Goal: Check status

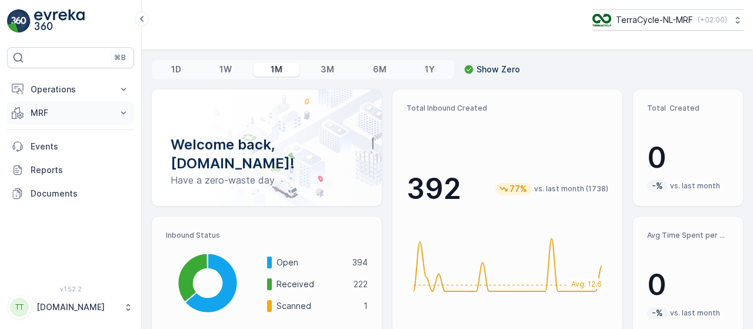
click at [114, 109] on button "MRF" at bounding box center [70, 113] width 127 height 24
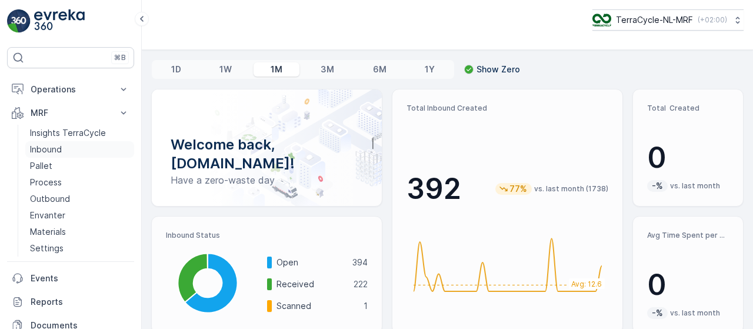
click at [95, 149] on link "Inbound" at bounding box center [79, 149] width 109 height 16
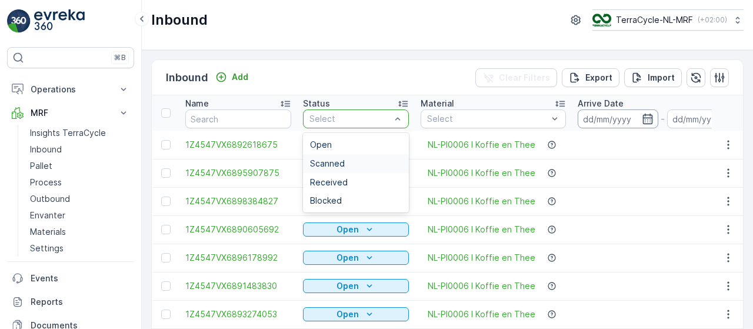
click at [610, 119] on input at bounding box center [618, 118] width 81 height 19
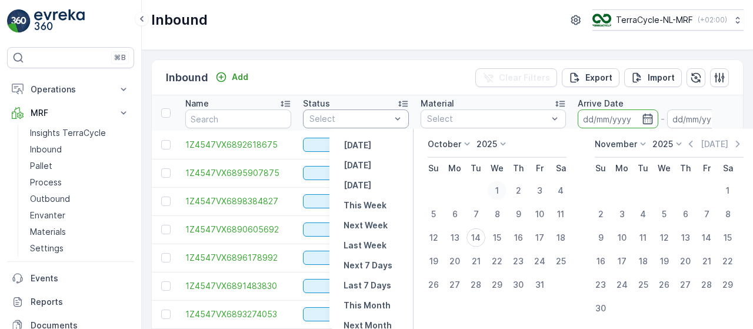
click at [496, 188] on div "1" at bounding box center [497, 190] width 19 height 19
type input "[DATE]"
click at [474, 234] on div "14" at bounding box center [476, 237] width 19 height 19
type input "[DATE]"
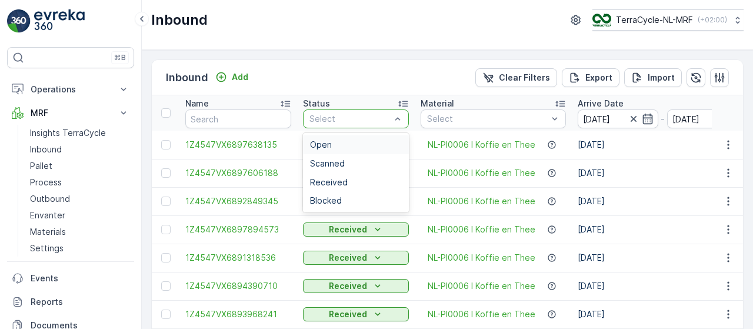
click at [406, 84] on div "Inbound Add Clear Filters Export Import" at bounding box center [448, 77] width 592 height 35
